Goal: Transaction & Acquisition: Purchase product/service

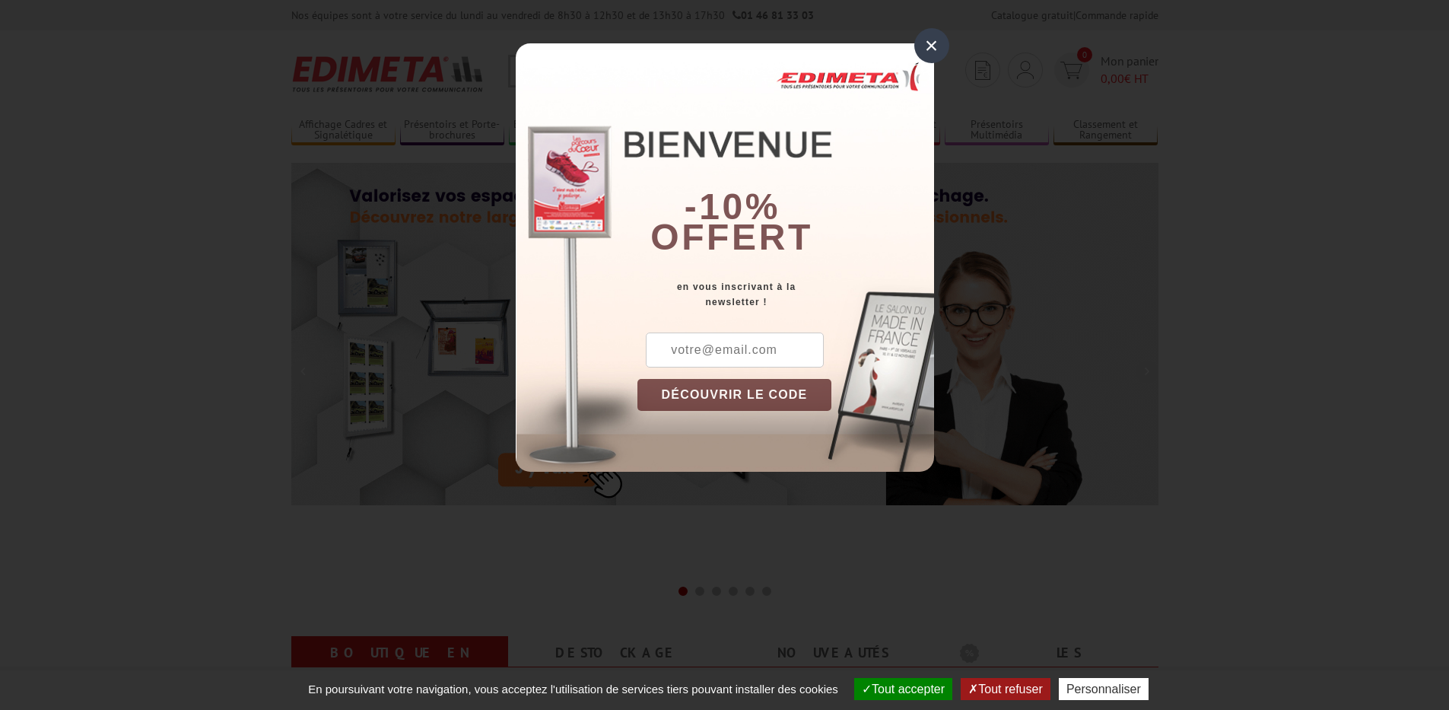
click at [931, 50] on div "×" at bounding box center [932, 45] width 35 height 35
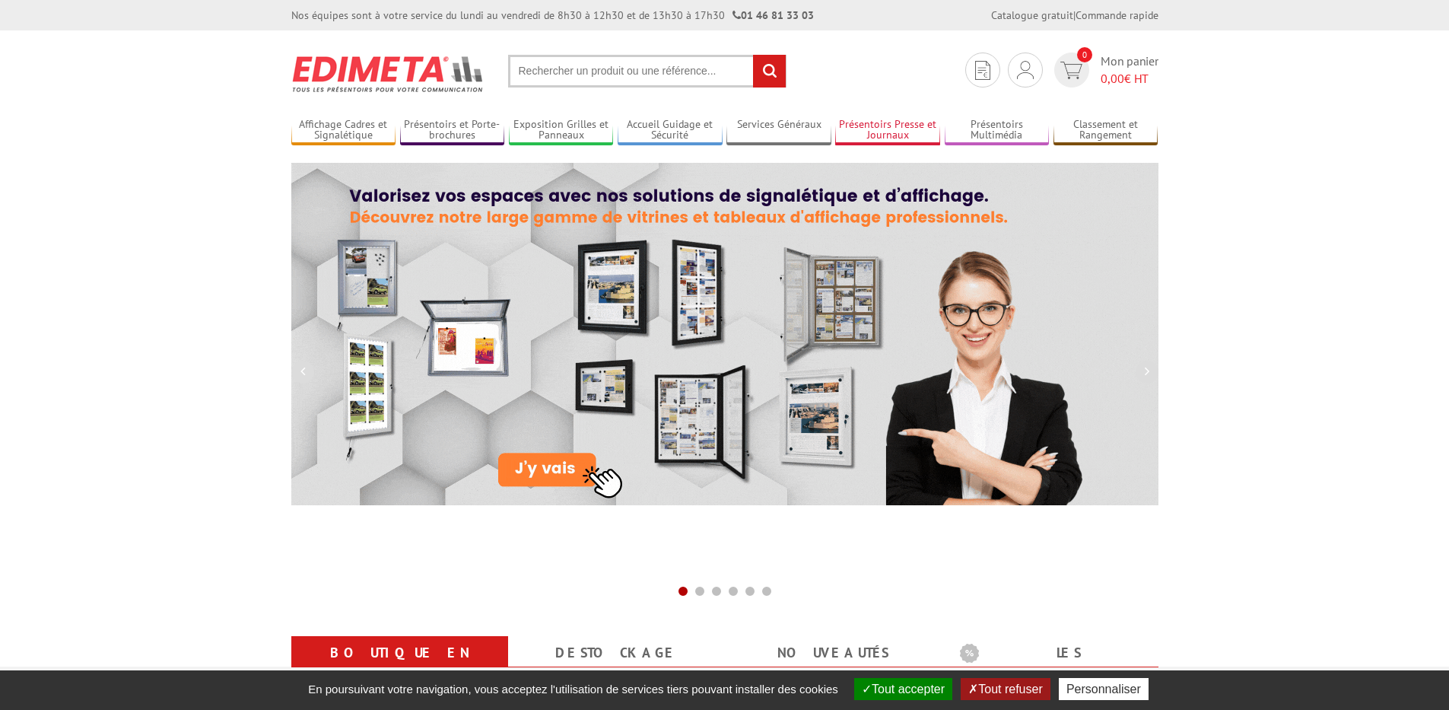
click at [908, 126] on link "Présentoirs Presse et Journaux" at bounding box center [887, 130] width 105 height 25
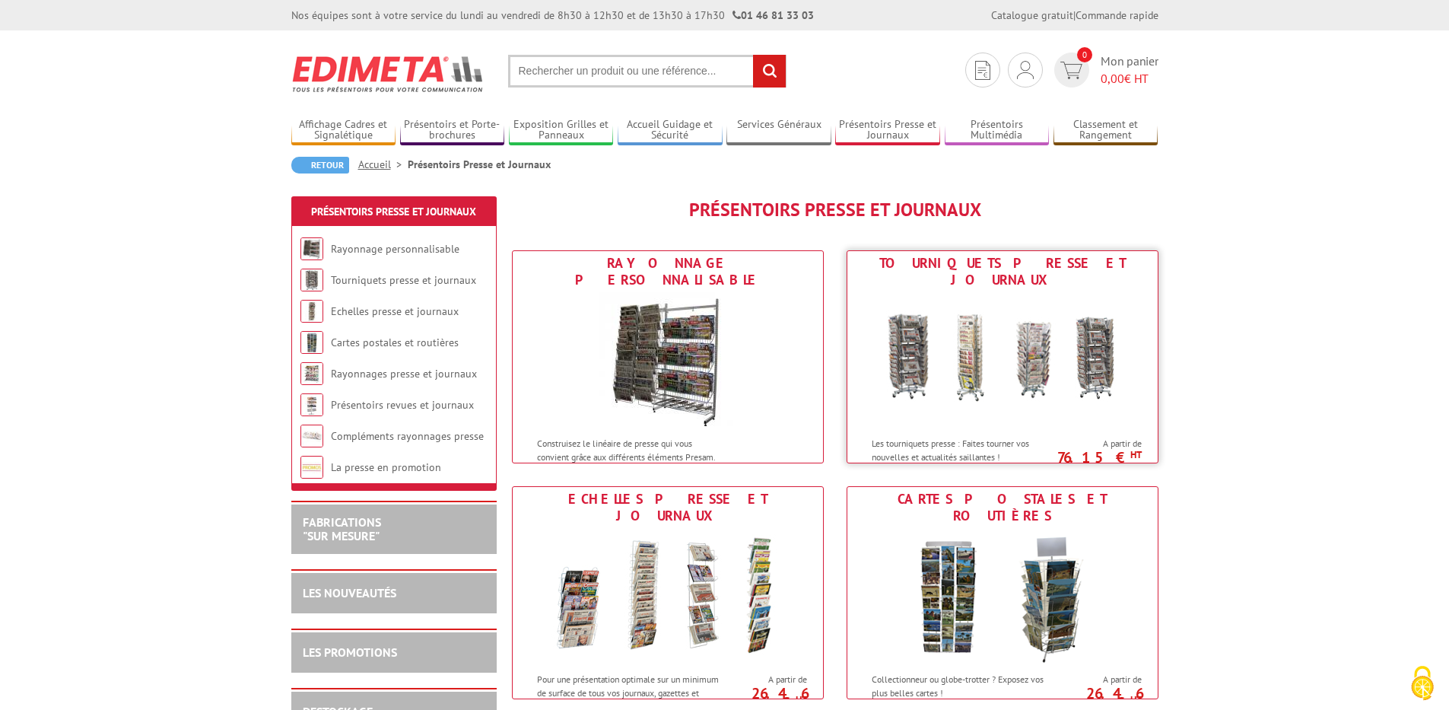
click at [1027, 429] on div "Les tourniquets presse : Faites tourner vos nouvelles et actualités saillantes !" at bounding box center [957, 446] width 218 height 34
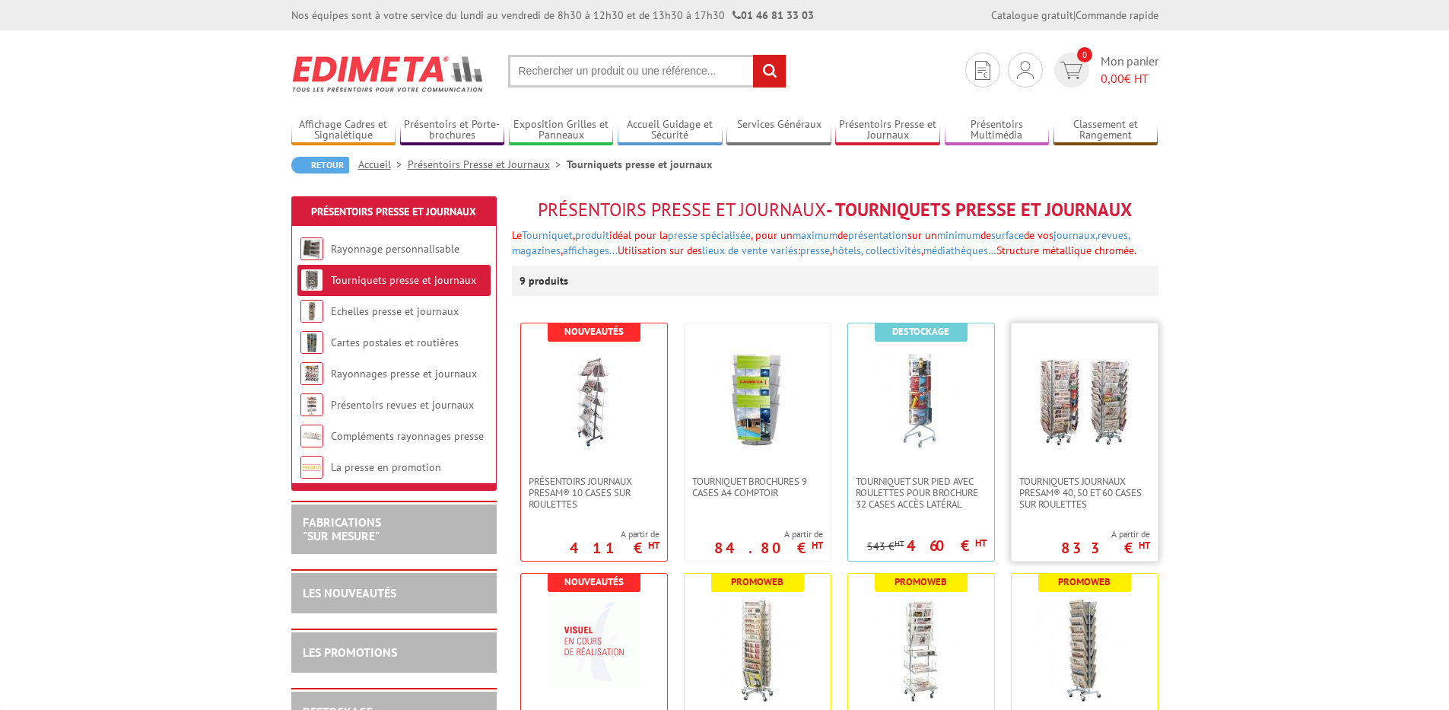
click at [1124, 544] on p "833 € HT" at bounding box center [1105, 547] width 89 height 9
click at [1104, 457] on link at bounding box center [1085, 399] width 146 height 152
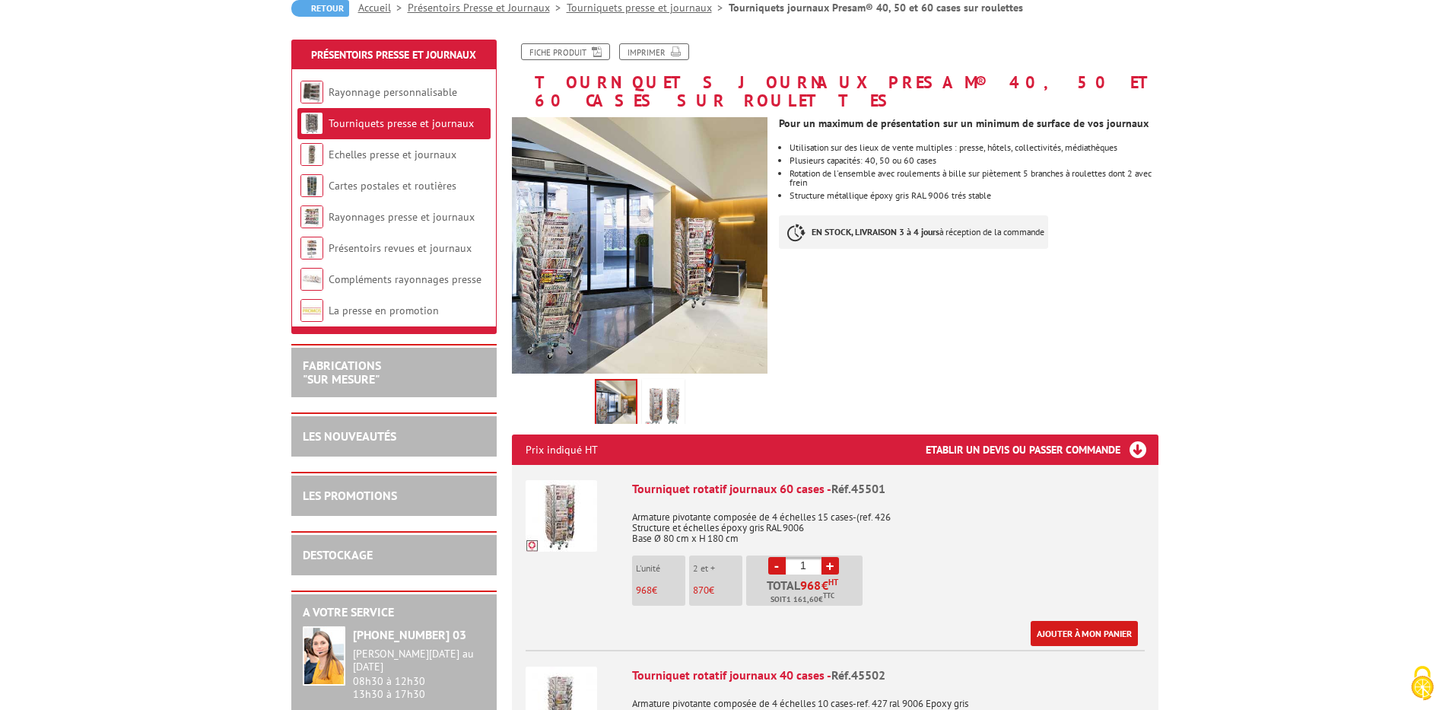
scroll to position [274, 0]
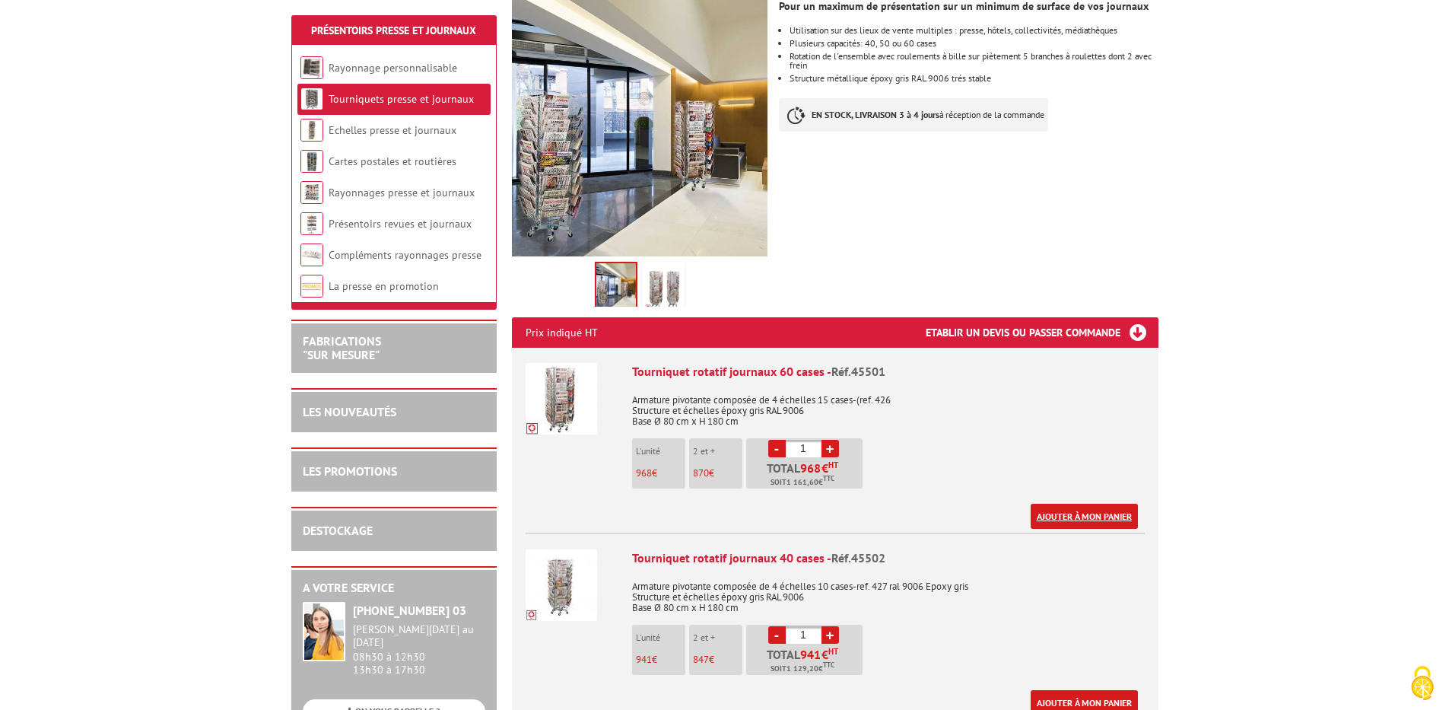
click at [1077, 504] on link "Ajouter à mon panier" at bounding box center [1084, 516] width 107 height 25
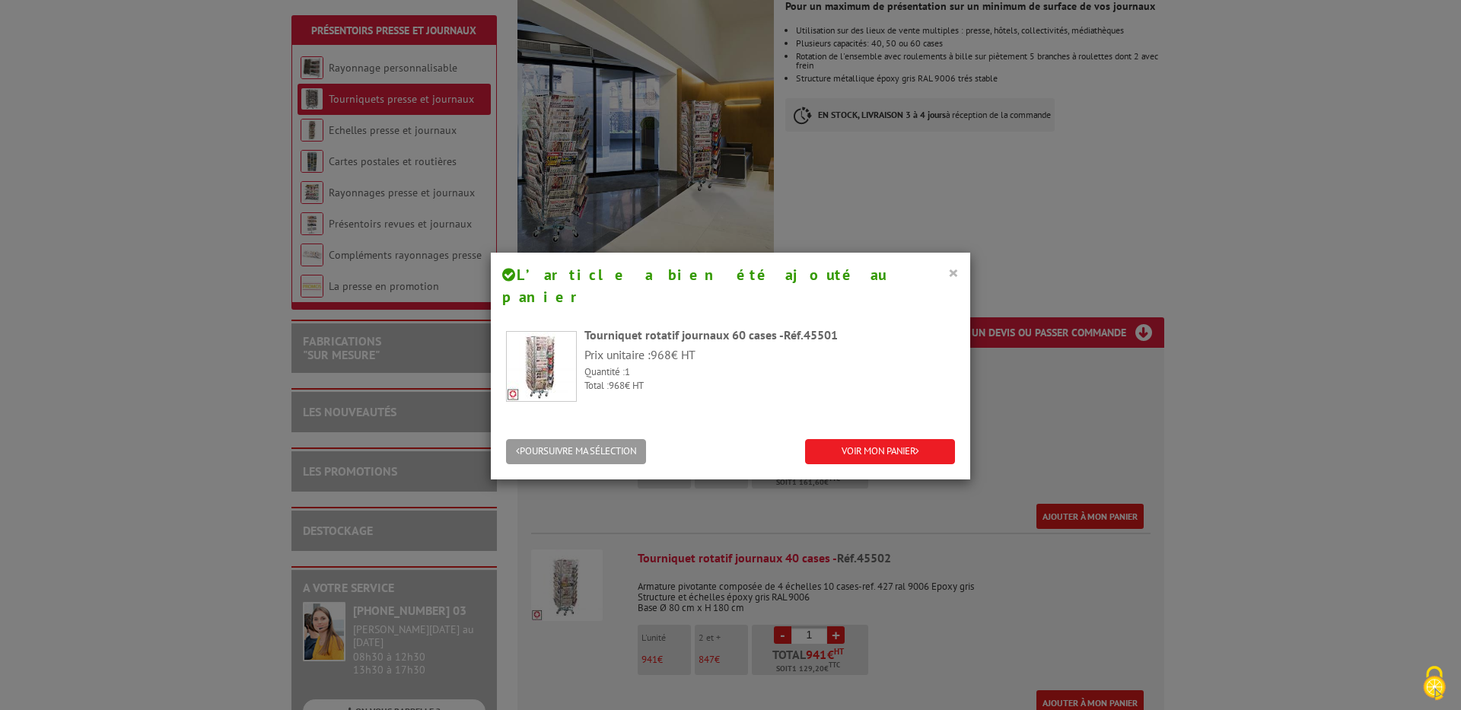
click at [953, 271] on div "× L’article a bien été ajouté au panier" at bounding box center [730, 286] width 479 height 66
click at [952, 271] on button "×" at bounding box center [953, 273] width 11 height 20
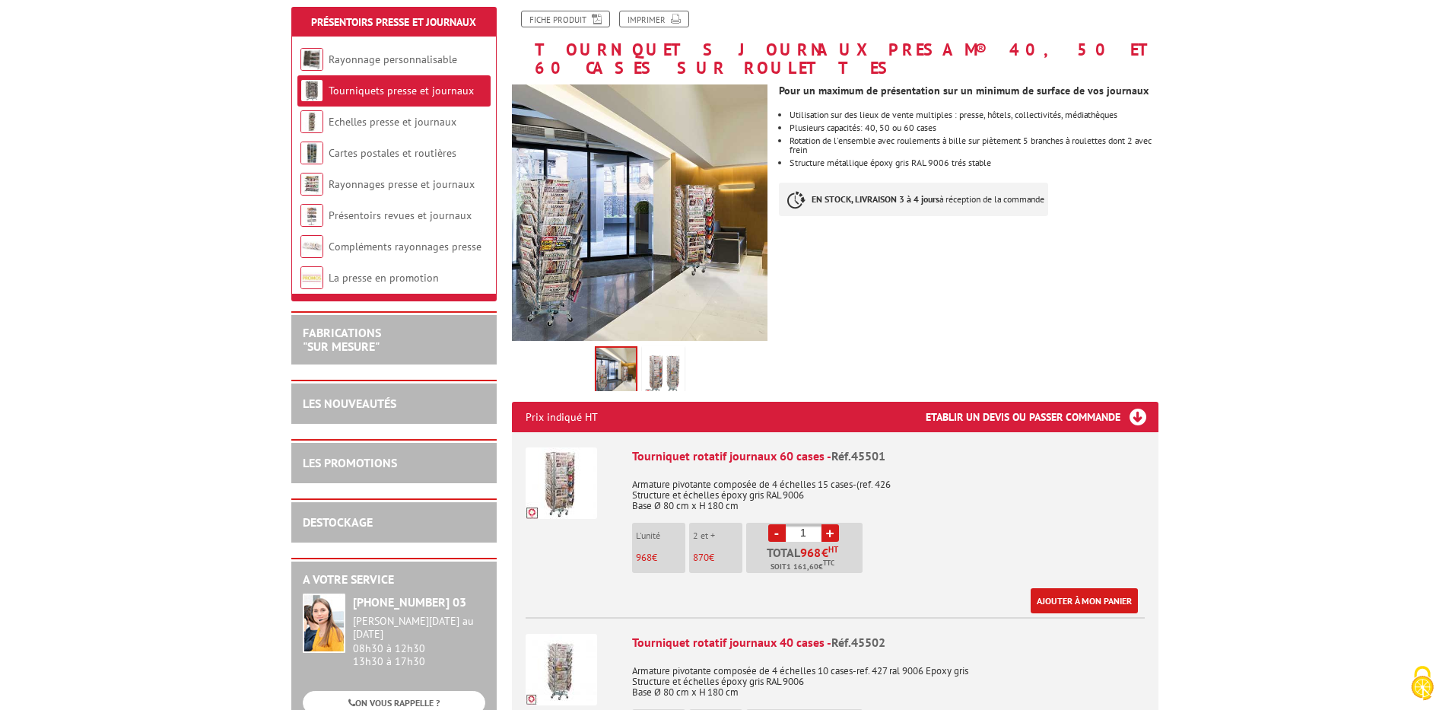
scroll to position [0, 0]
